Goal: Information Seeking & Learning: Learn about a topic

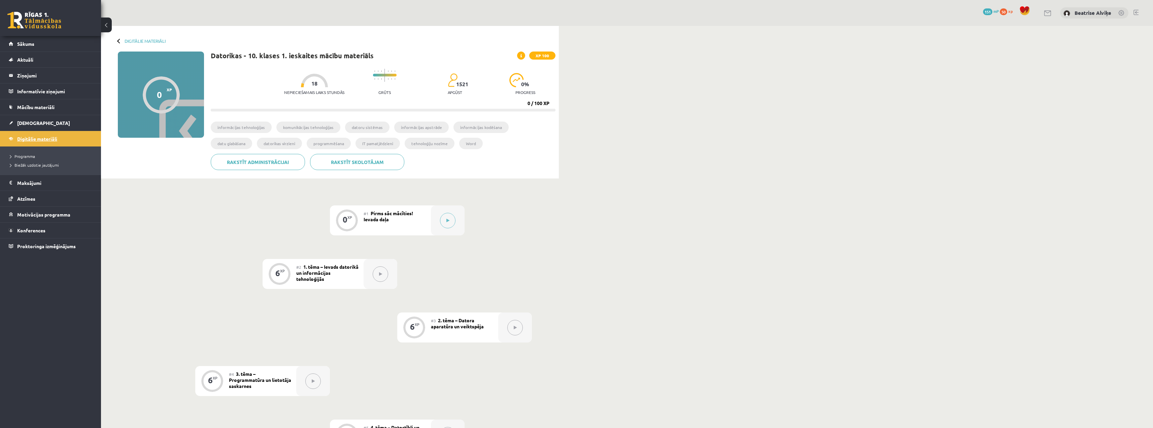
click at [54, 142] on link "Digitālie materiāli" at bounding box center [51, 138] width 84 height 15
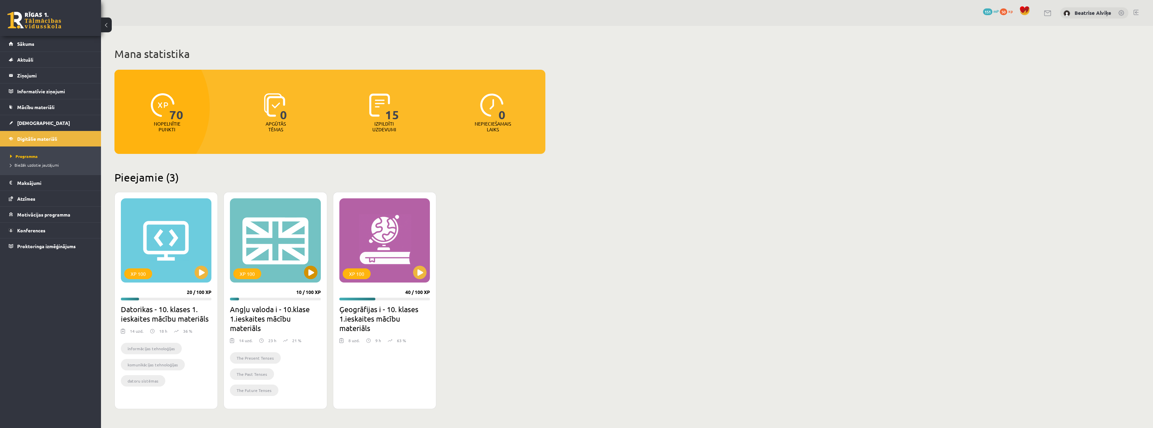
click at [303, 251] on div "XP 100" at bounding box center [275, 240] width 91 height 84
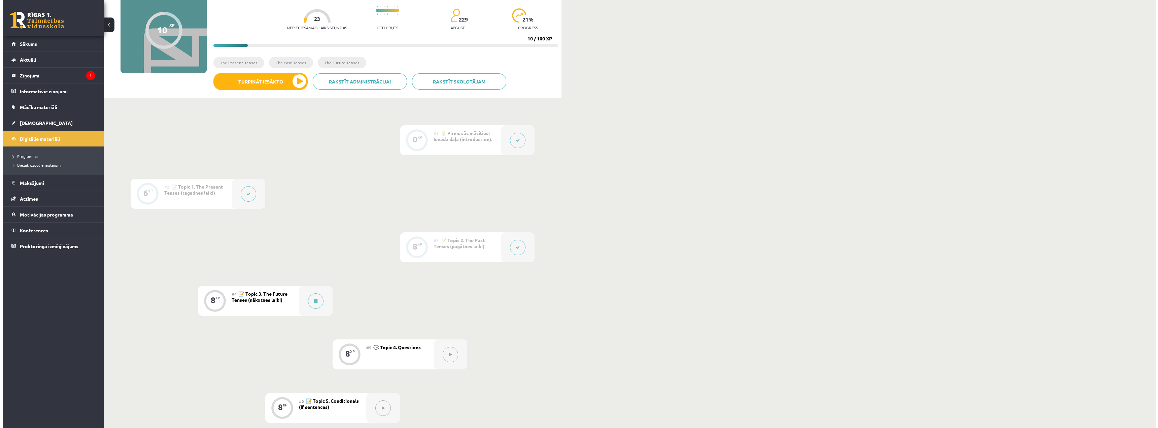
scroll to position [101, 0]
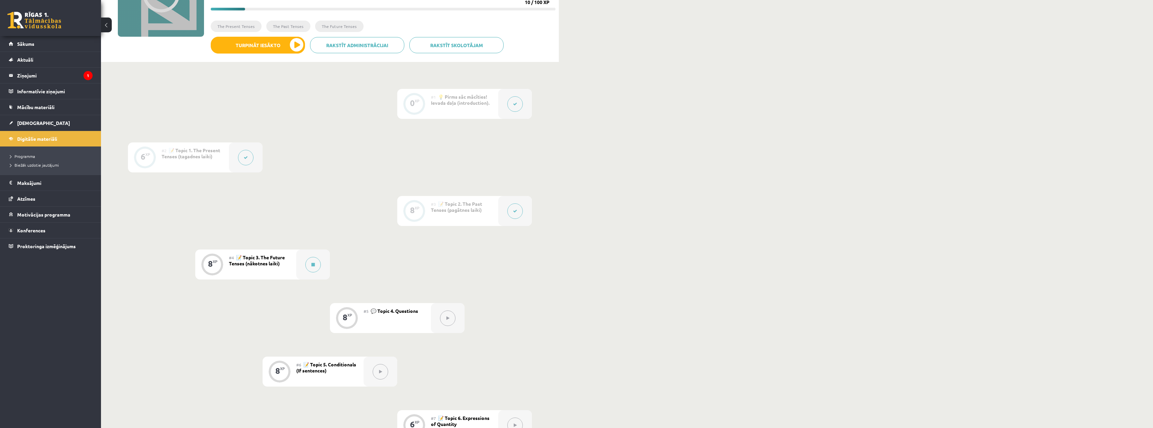
click at [240, 159] on button at bounding box center [245, 157] width 15 height 15
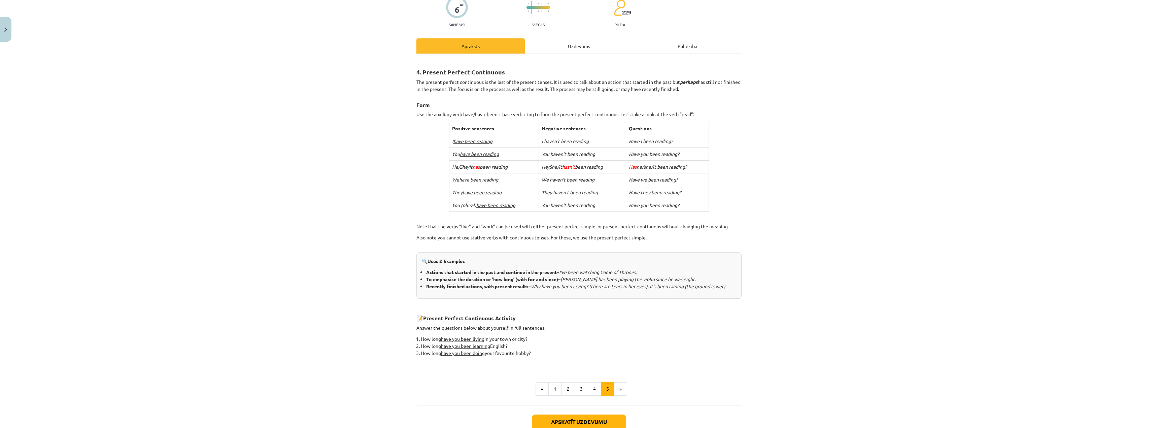
scroll to position [126, 0]
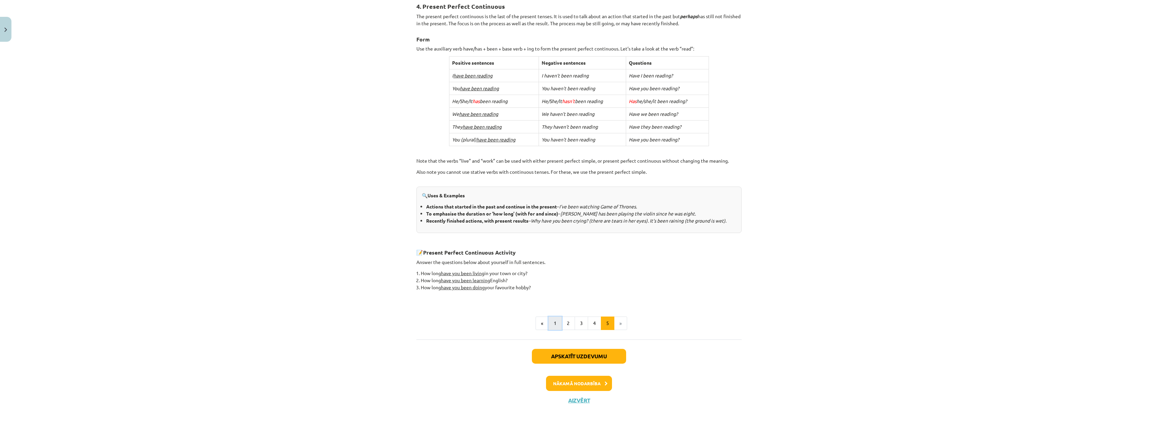
click at [549, 323] on button "1" at bounding box center [554, 322] width 13 height 13
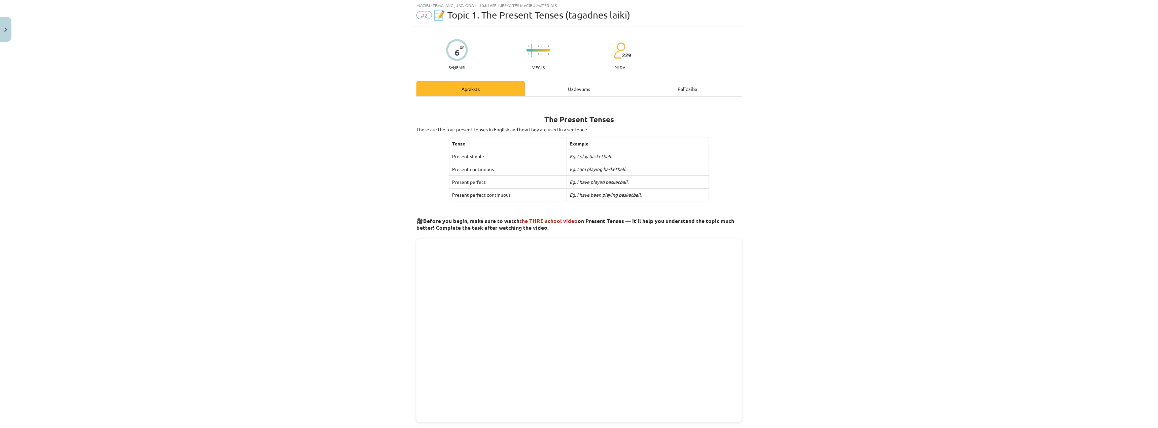
scroll to position [0, 0]
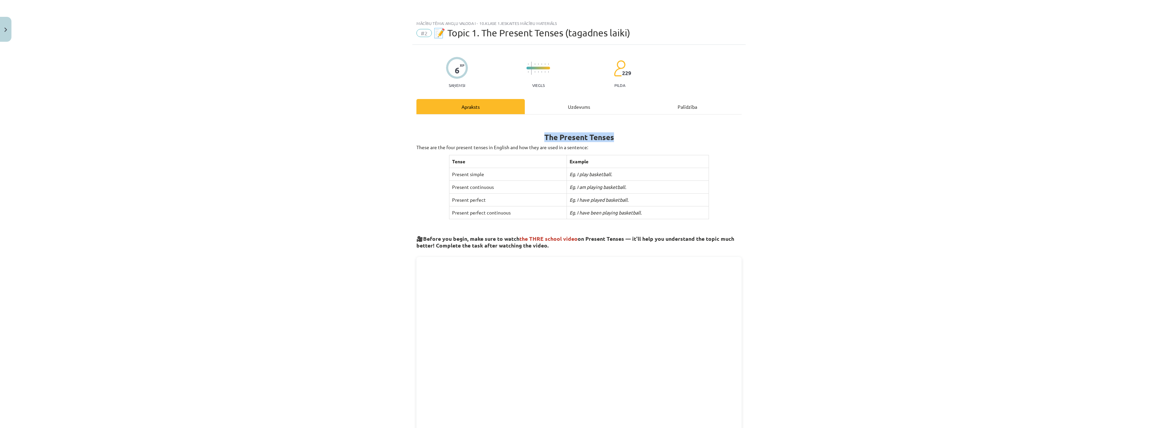
drag, startPoint x: 537, startPoint y: 130, endPoint x: 680, endPoint y: 141, distance: 143.5
click at [680, 141] on h1 "The Present Tenses" at bounding box center [578, 131] width 325 height 21
copy b "The Present Tenses"
